Goal: Task Accomplishment & Management: Complete application form

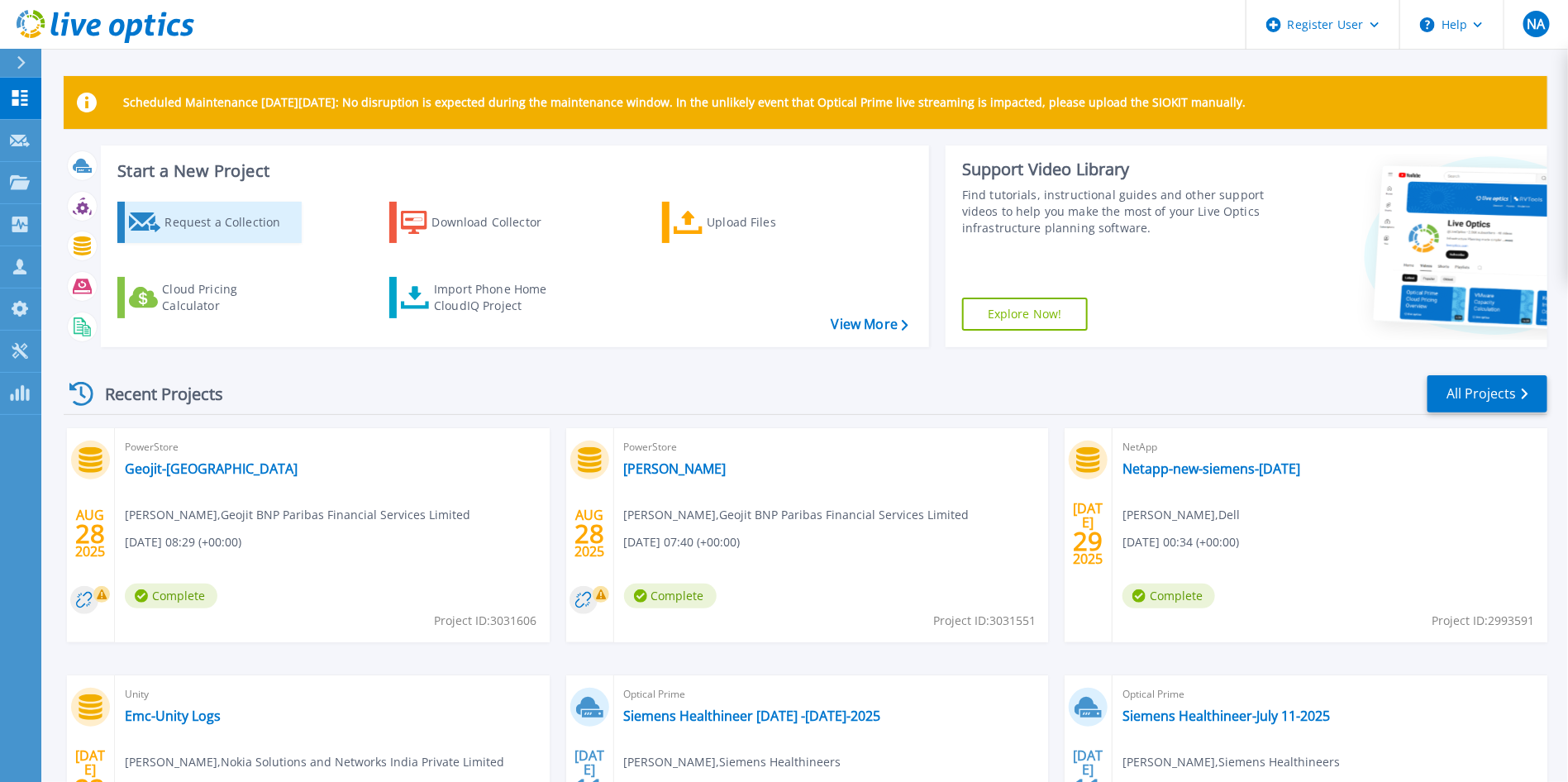
click at [260, 221] on div "Request a Collection" at bounding box center [230, 223] width 133 height 33
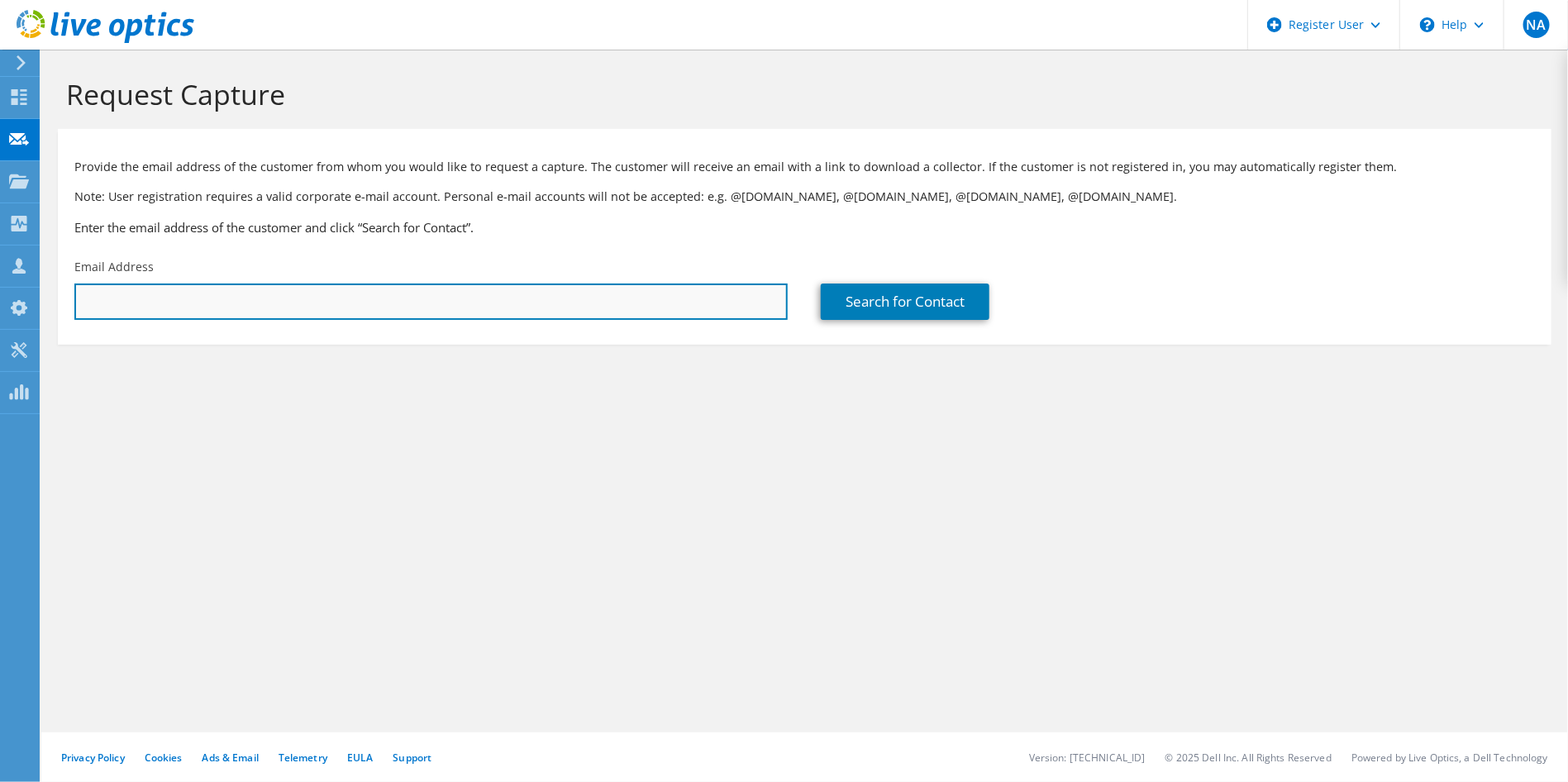
click at [541, 293] on input "text" at bounding box center [431, 301] width 713 height 36
click at [418, 297] on input "text" at bounding box center [431, 301] width 713 height 36
type input "[PERSON_NAME][EMAIL_ADDRESS][DOMAIN_NAME]"
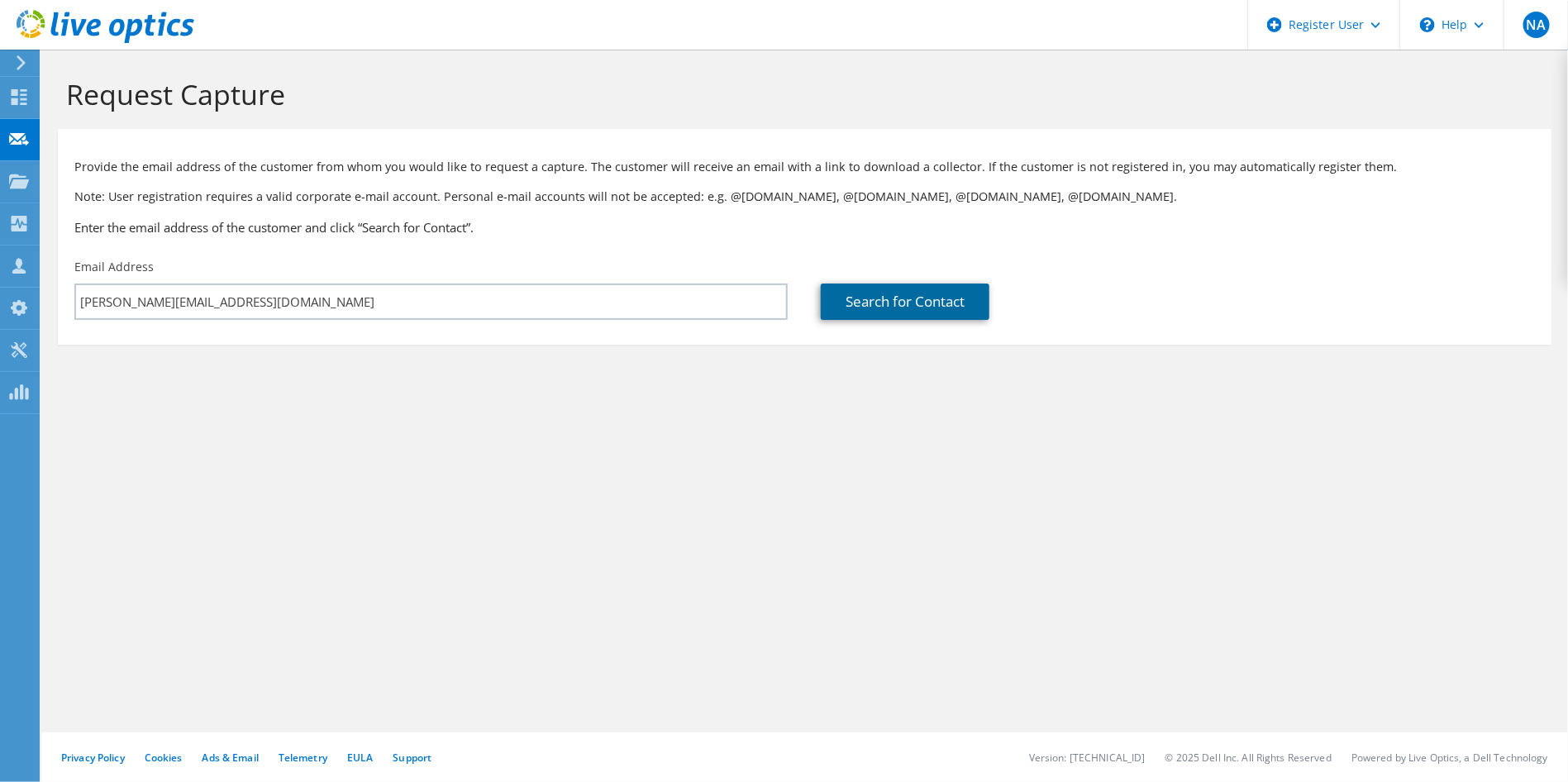
click at [928, 301] on link "Search for Contact" at bounding box center [904, 301] width 169 height 36
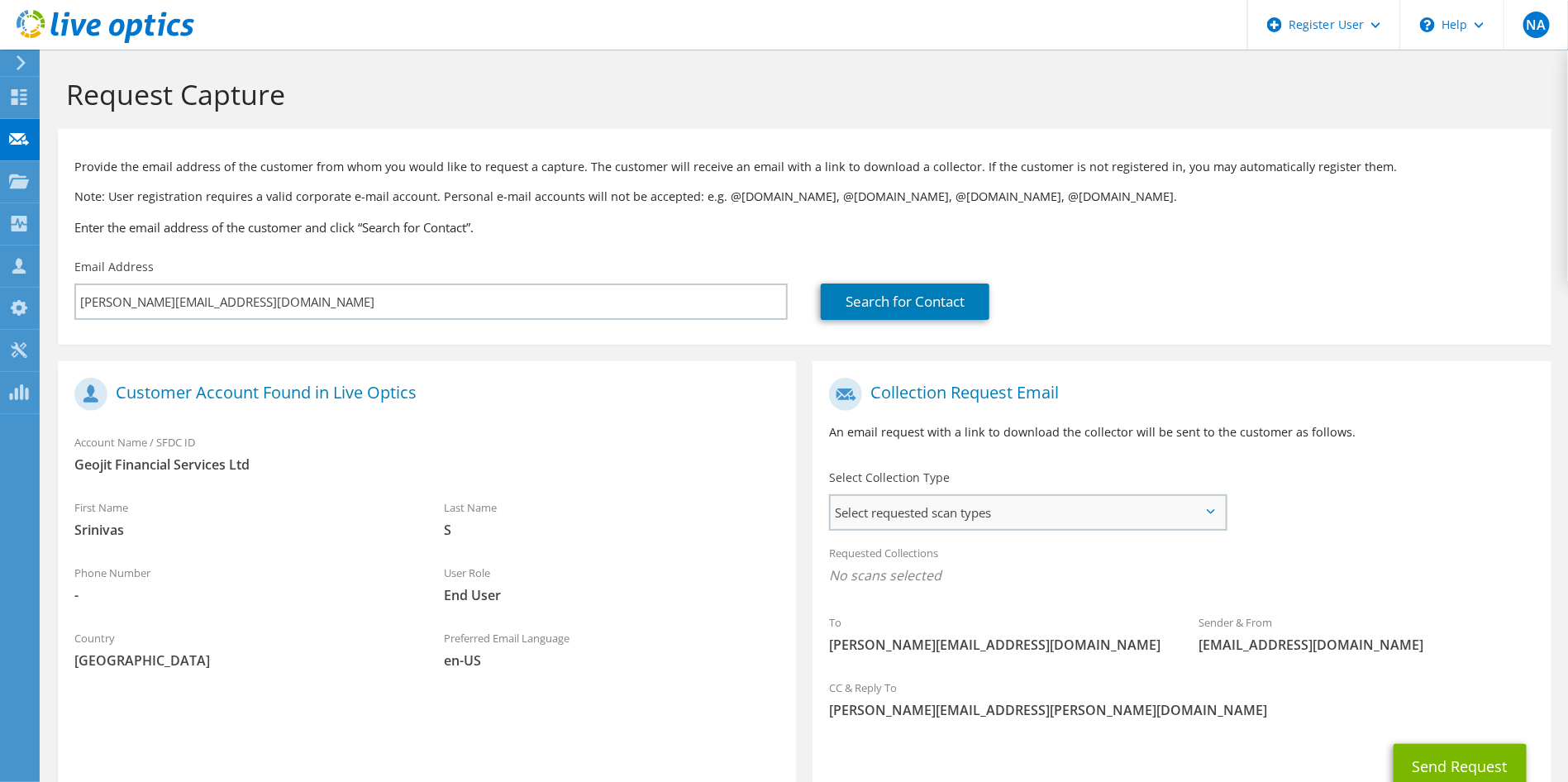
click at [1041, 523] on span "Select requested scan types" at bounding box center [1027, 512] width 393 height 33
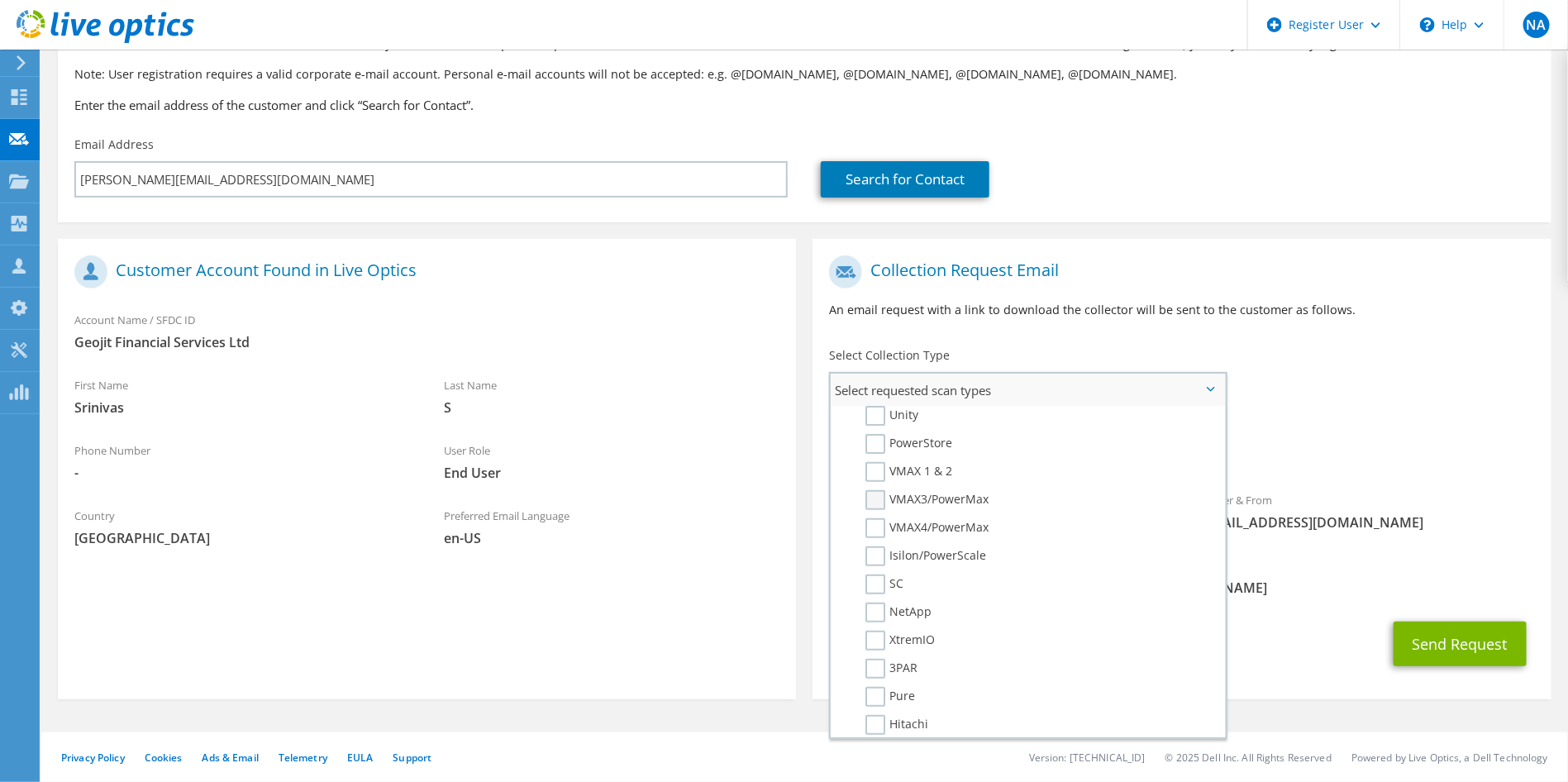
scroll to position [372, 0]
click at [1413, 421] on div "Requested Collections No scans selected" at bounding box center [1182, 443] width 738 height 61
